Goal: Task Accomplishment & Management: Manage account settings

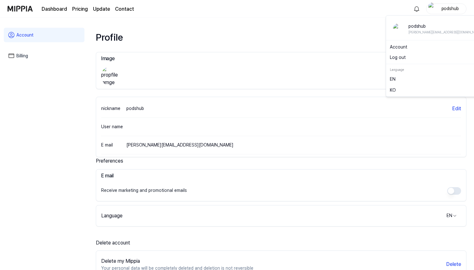
click at [443, 9] on div "podshub" at bounding box center [449, 8] width 25 height 7
click at [400, 57] on button "Log out" at bounding box center [437, 57] width 95 height 7
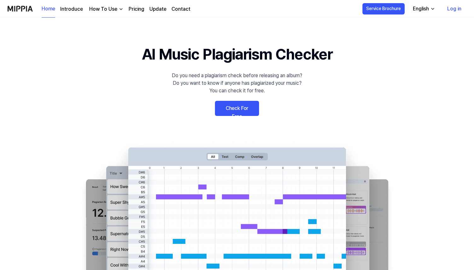
click at [452, 9] on link "Log in" at bounding box center [454, 9] width 24 height 18
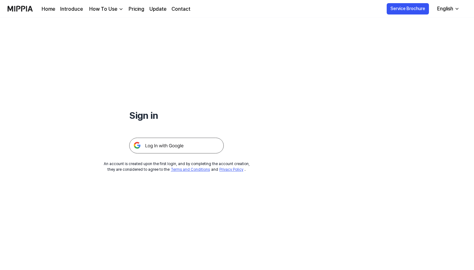
click at [155, 148] on img at bounding box center [176, 146] width 94 height 16
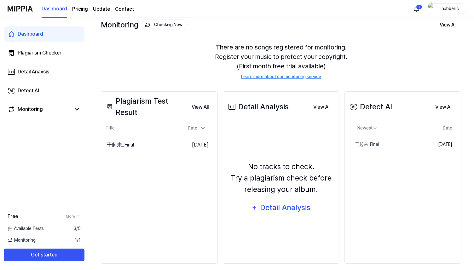
scroll to position [39, 0]
click at [97, 9] on link "Update" at bounding box center [101, 9] width 17 height 8
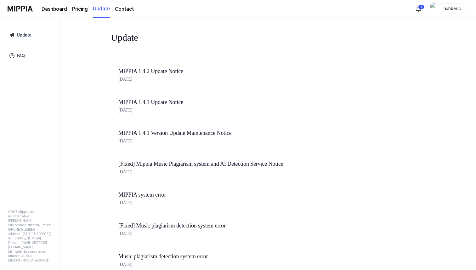
click at [152, 75] on link "MIPPIA 1.4.2 Update Notice" at bounding box center [225, 71] width 214 height 9
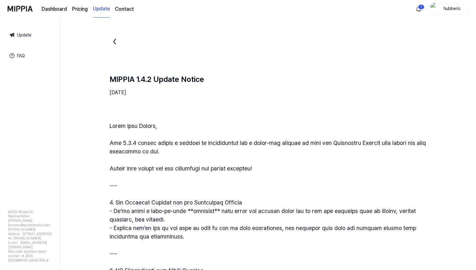
click at [80, 9] on page\) "Pricing" at bounding box center [80, 9] width 16 height 8
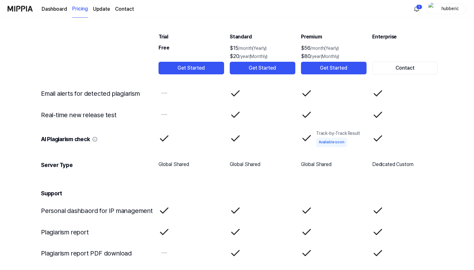
scroll to position [1029, 0]
